Goal: Transaction & Acquisition: Subscribe to service/newsletter

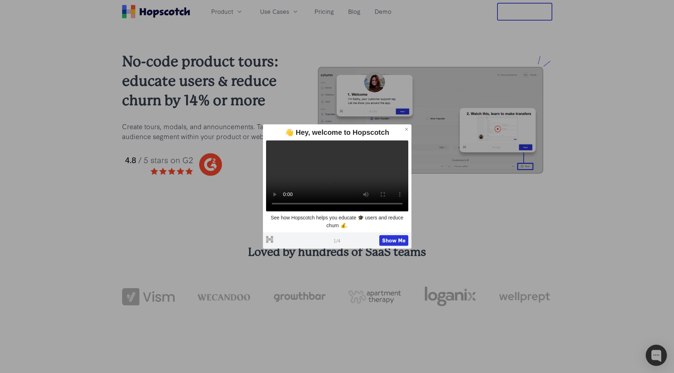
click at [577, 209] on div "No-code product tours: educate users & reduce churn by 14% or more Create tours…" at bounding box center [337, 119] width 674 height 193
click at [496, 246] on h3 "Loved by hundreds of SaaS teams" at bounding box center [337, 253] width 430 height 16
click at [409, 125] on button at bounding box center [406, 129] width 9 height 9
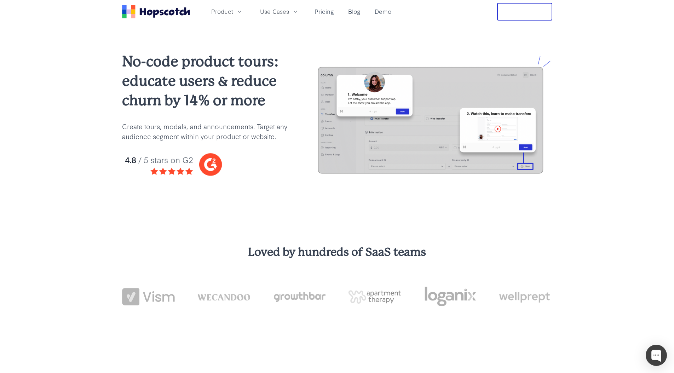
click at [533, 212] on div "No-code product tours: educate users & reduce churn by 14% or more Create tours…" at bounding box center [337, 119] width 674 height 193
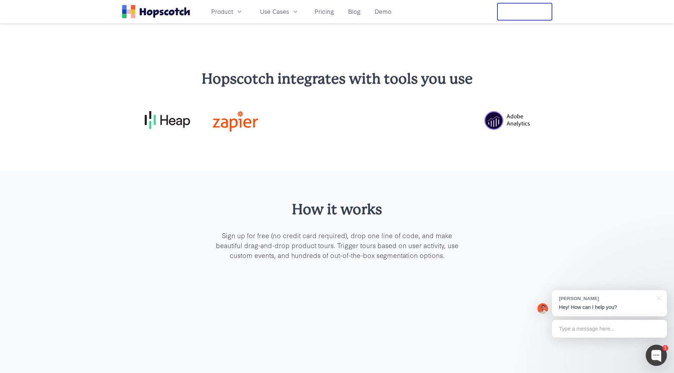
scroll to position [2090, 0]
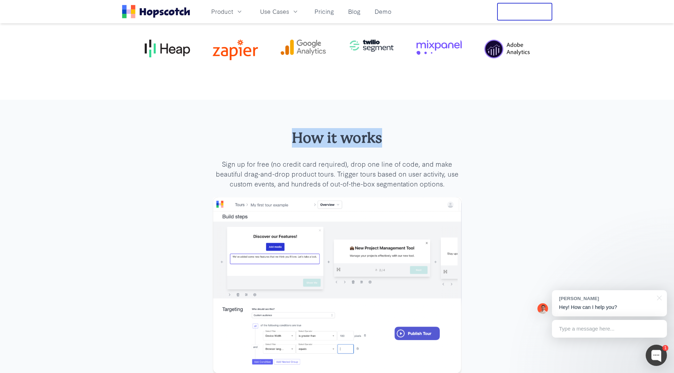
drag, startPoint x: 331, startPoint y: 107, endPoint x: 503, endPoint y: 162, distance: 180.6
click at [463, 191] on div "How it works Sign up for free (no credit card required), drop one line of code,…" at bounding box center [337, 259] width 674 height 319
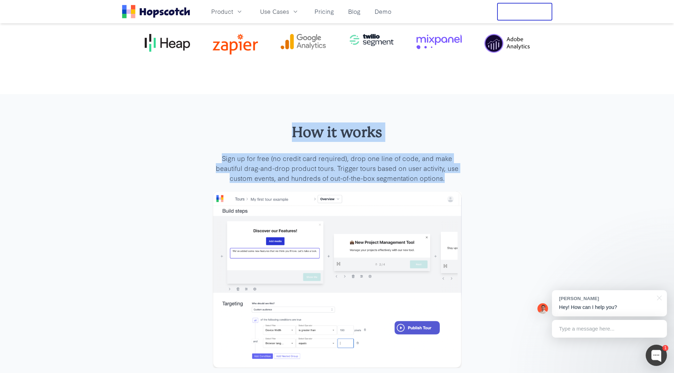
scroll to position [2300, 0]
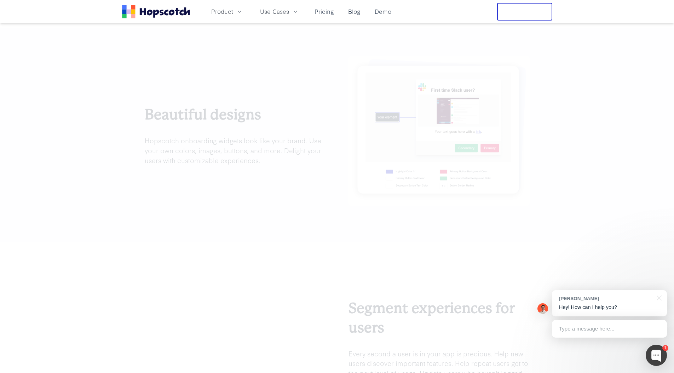
scroll to position [1071, 0]
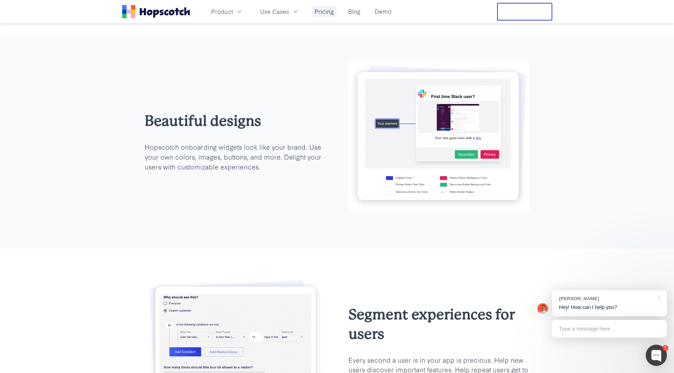
click at [329, 13] on link "Pricing" at bounding box center [324, 12] width 25 height 12
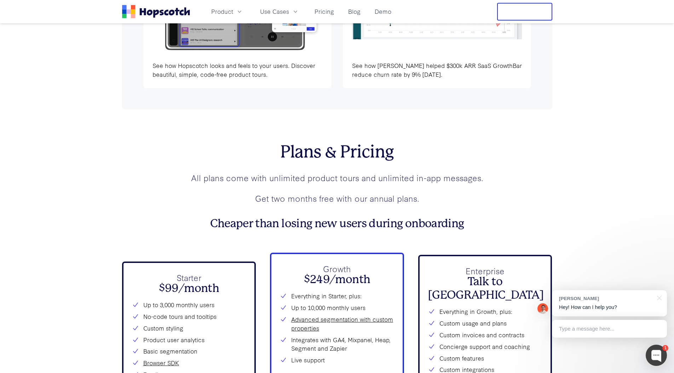
scroll to position [2449, 0]
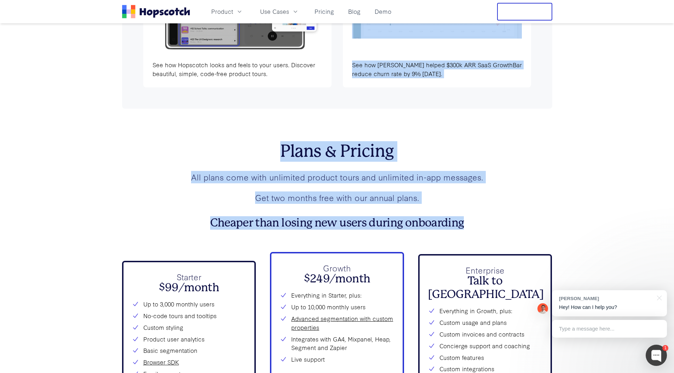
drag, startPoint x: 251, startPoint y: 110, endPoint x: 555, endPoint y: 216, distance: 322.5
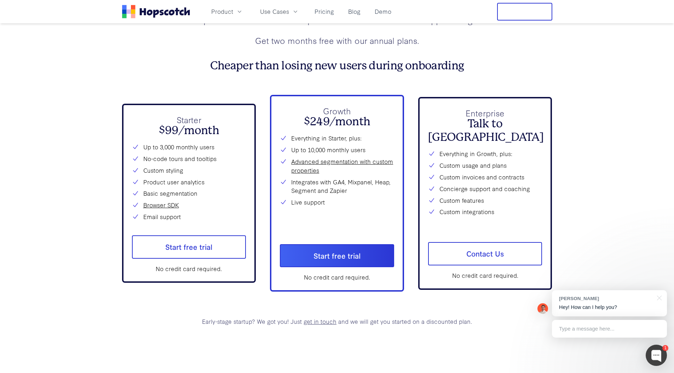
scroll to position [2639, 0]
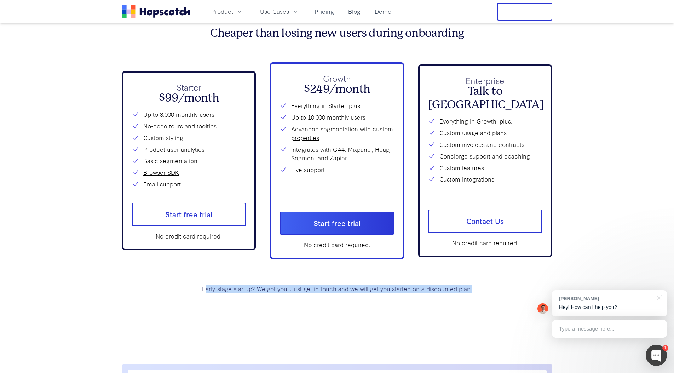
drag, startPoint x: 207, startPoint y: 289, endPoint x: 457, endPoint y: 313, distance: 251.0
click at [457, 313] on section "Plans & Pricing All plans come with unlimited product tours and unlimited in-ap…" at bounding box center [337, 141] width 430 height 445
click at [455, 308] on section "Plans & Pricing All plans come with unlimited product tours and unlimited in-ap…" at bounding box center [337, 141] width 430 height 445
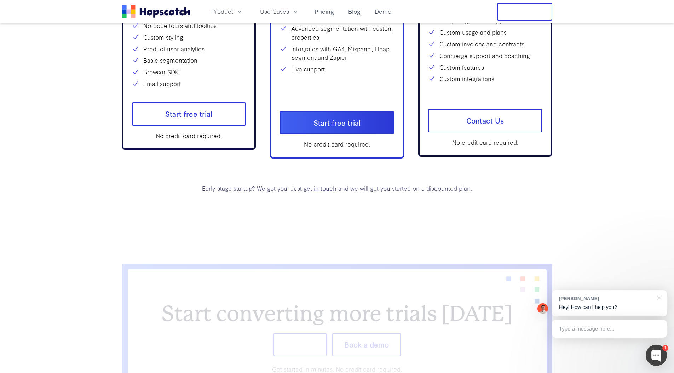
scroll to position [2798, 0]
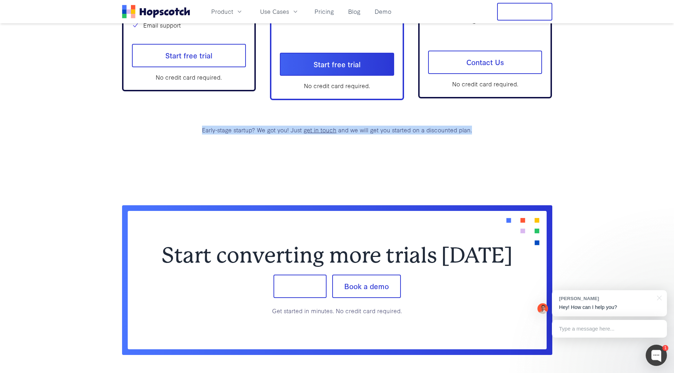
drag, startPoint x: 513, startPoint y: 130, endPoint x: 177, endPoint y: 119, distance: 336.1
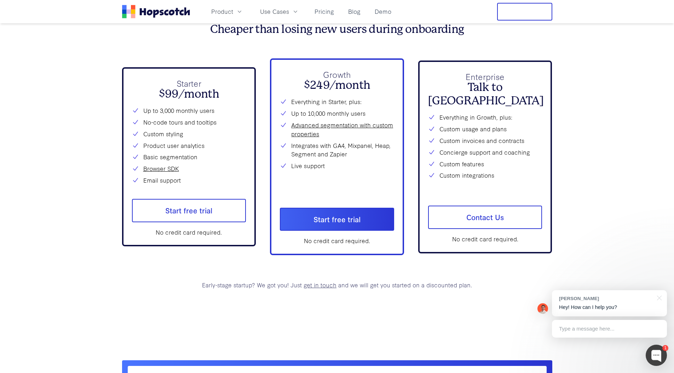
scroll to position [2623, 0]
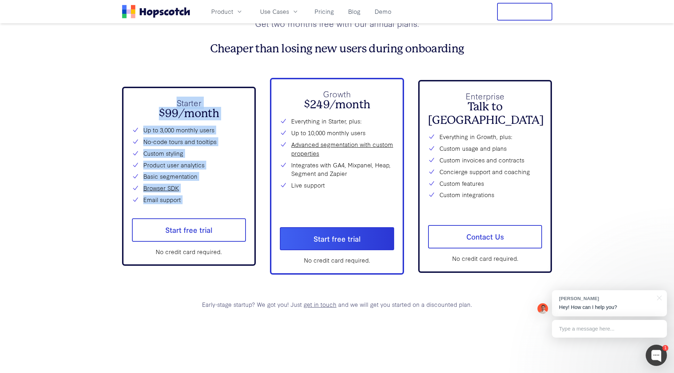
drag, startPoint x: 155, startPoint y: 81, endPoint x: 246, endPoint y: 213, distance: 160.8
click at [246, 213] on div "Starter $99/month Up to 3,000 monthly users No-code tours and tooltips Custom s…" at bounding box center [337, 176] width 430 height 197
click at [215, 171] on div "Up to 3,000 monthly users No-code tours and tooltips Custom styling Product use…" at bounding box center [189, 165] width 114 height 79
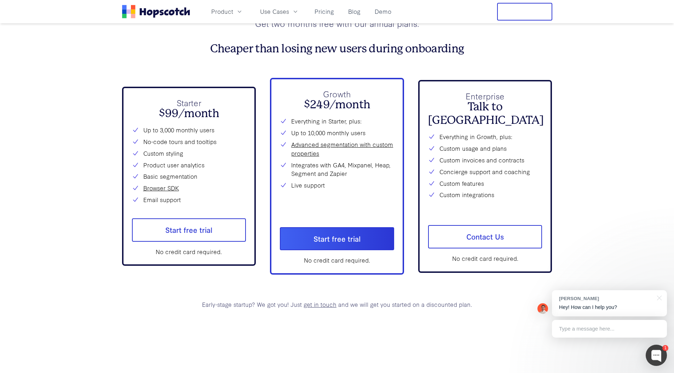
click at [318, 305] on link "get in touch" at bounding box center [320, 304] width 33 height 8
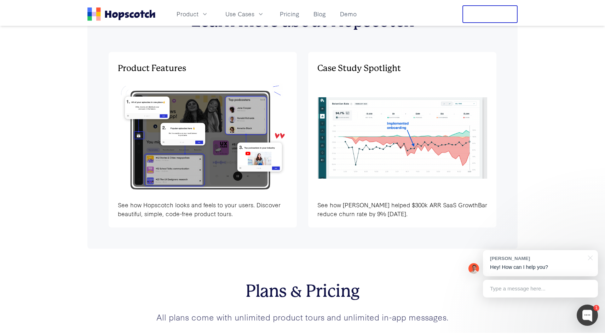
scroll to position [2279, 0]
